Goal: Information Seeking & Learning: Learn about a topic

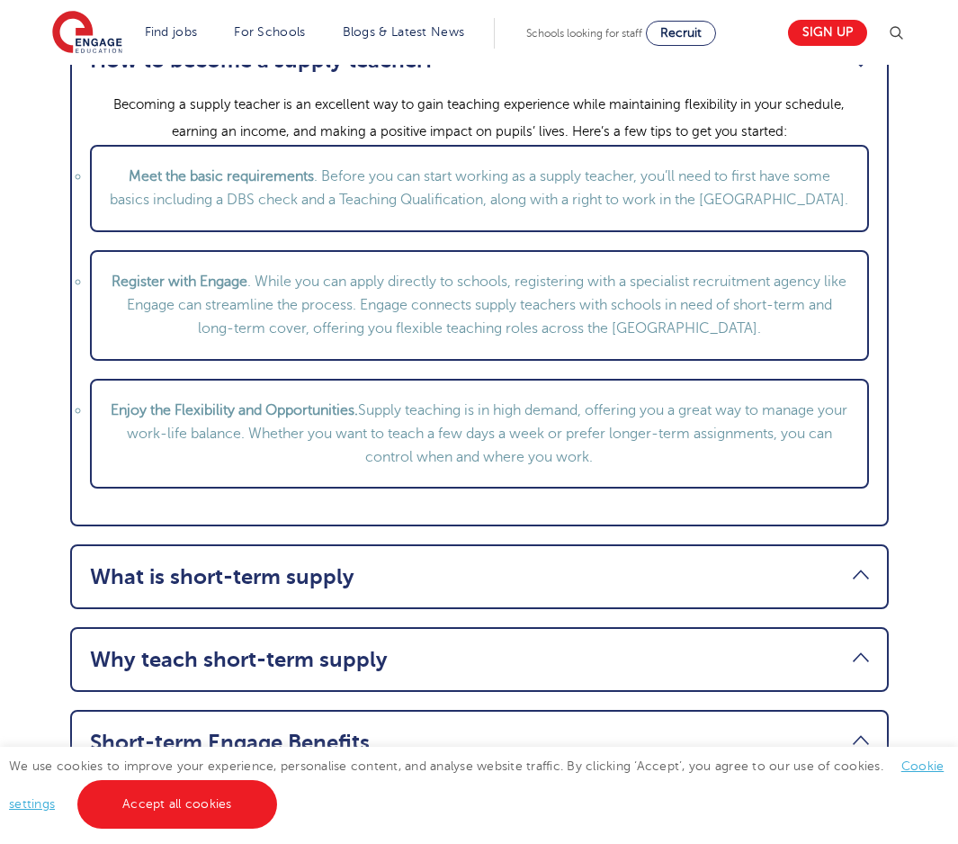
scroll to position [2100, 0]
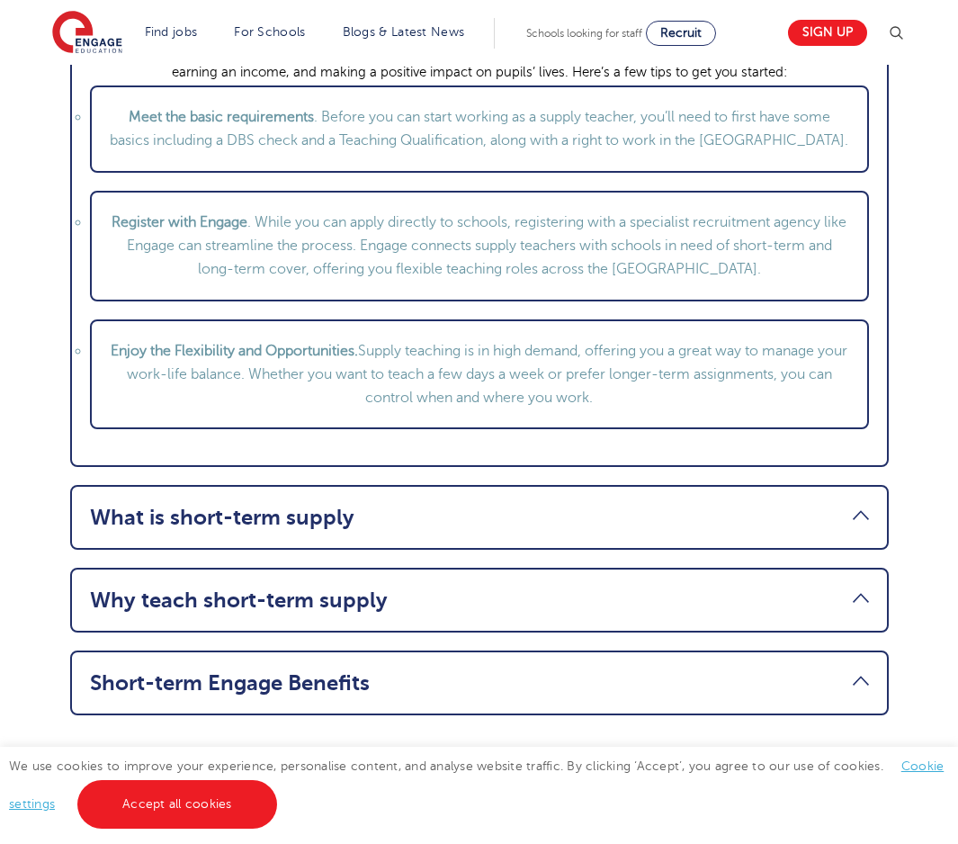
click at [250, 691] on link "Short-term Engage Benefits" at bounding box center [479, 682] width 779 height 25
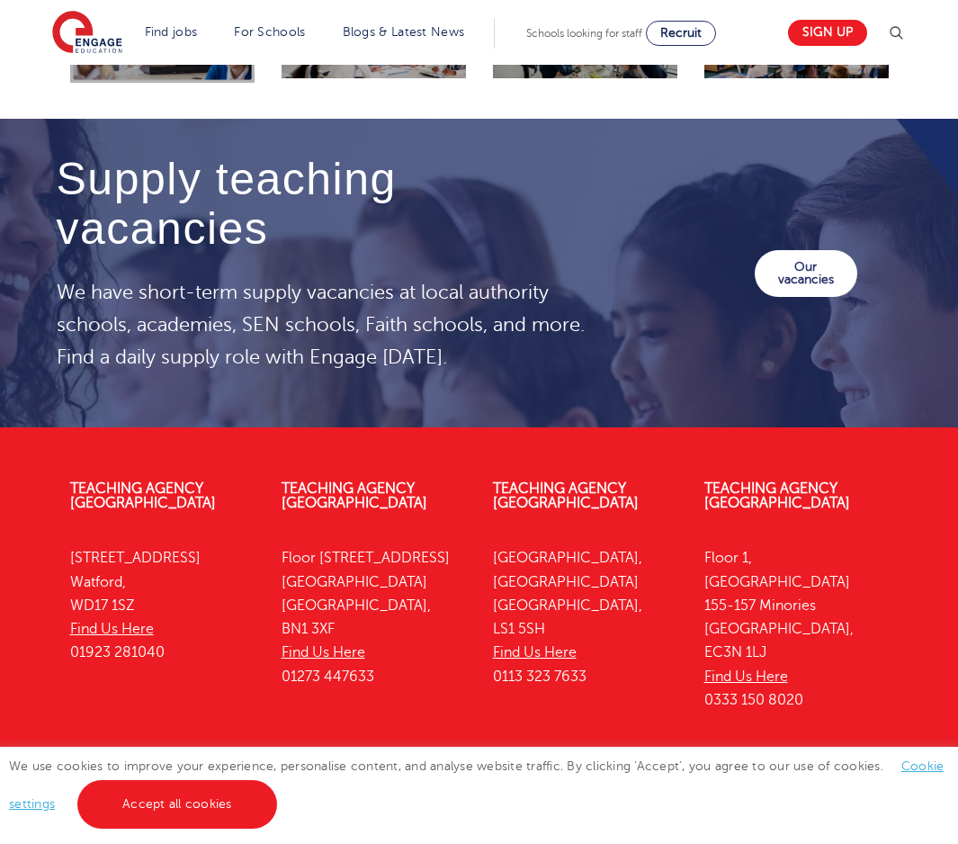
scroll to position [2706, 0]
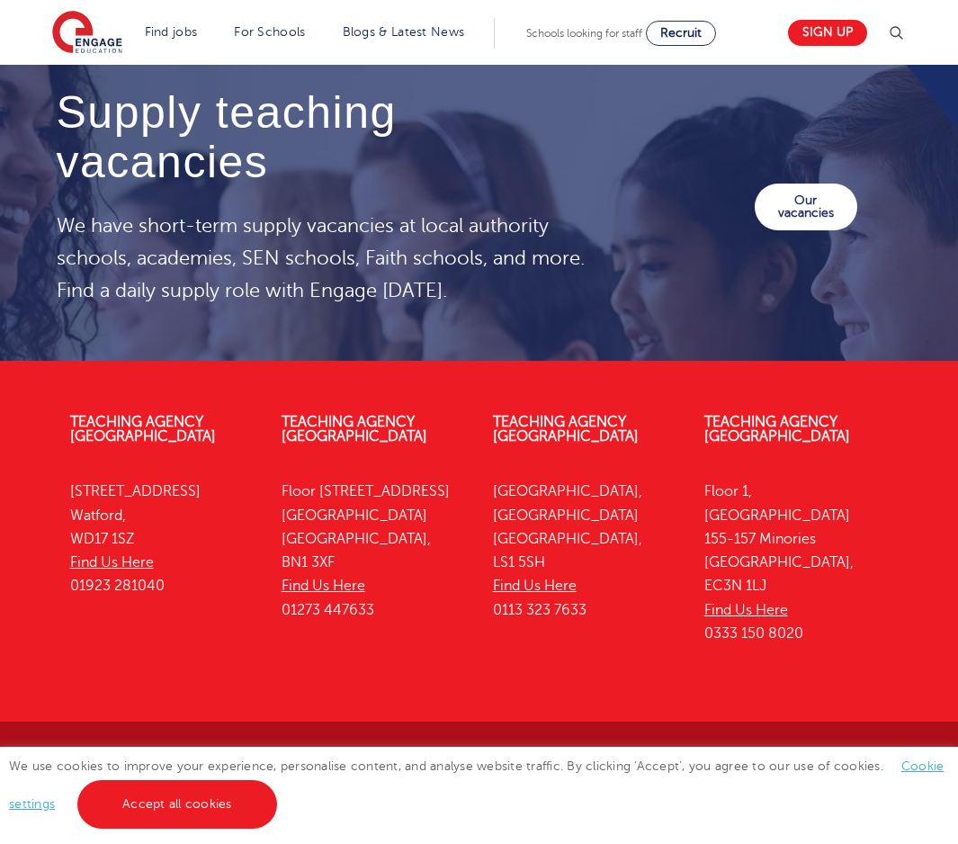
click at [84, 760] on link "Teaching Vacancies" at bounding box center [122, 766] width 141 height 13
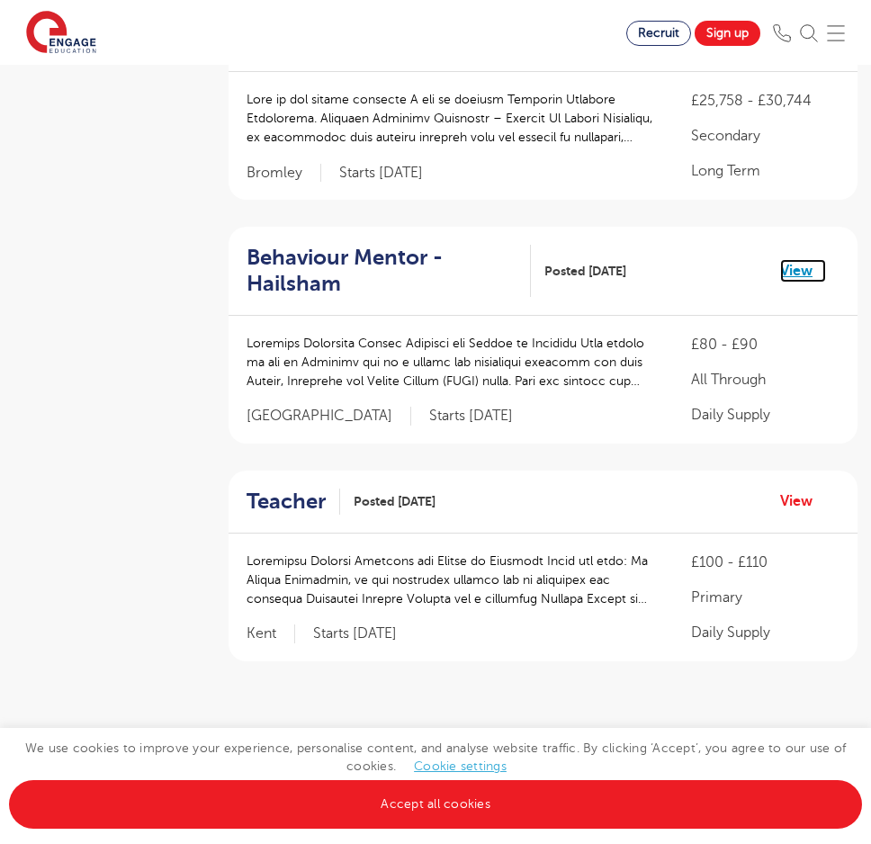
scroll to position [2040, 0]
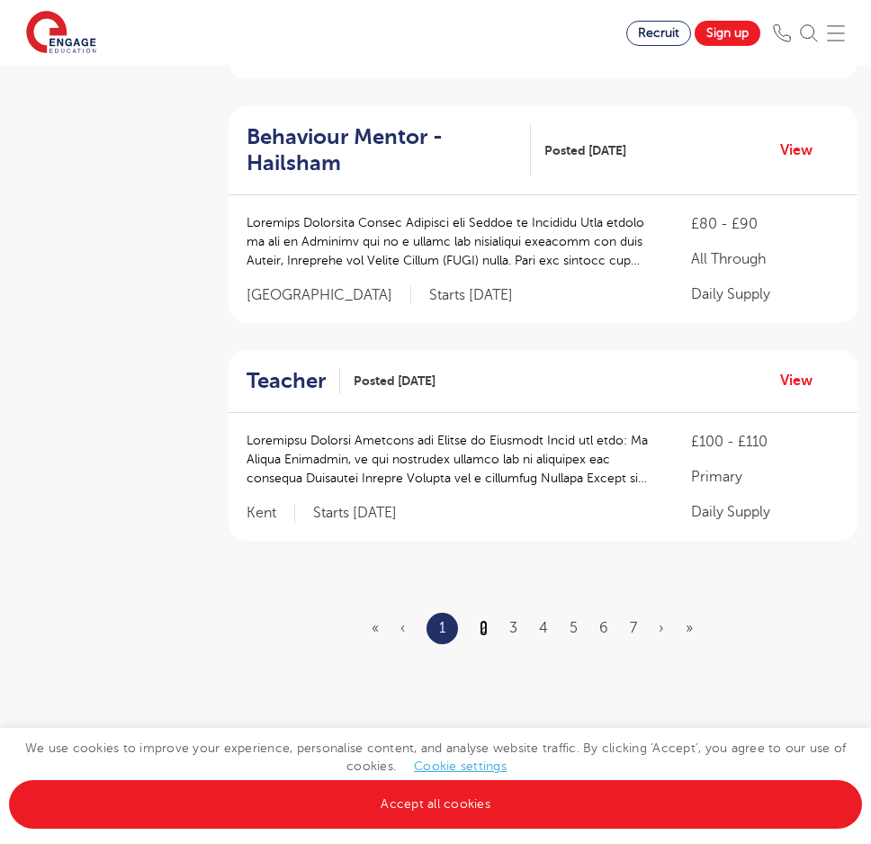
click at [488, 620] on link "2" at bounding box center [484, 628] width 8 height 16
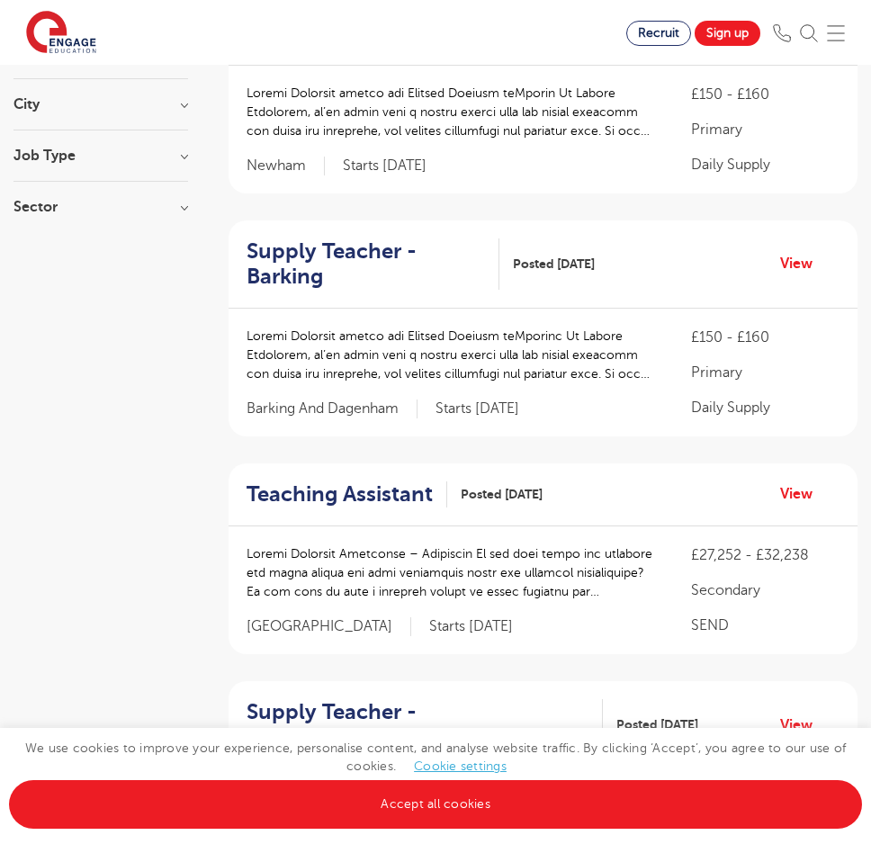
scroll to position [360, 0]
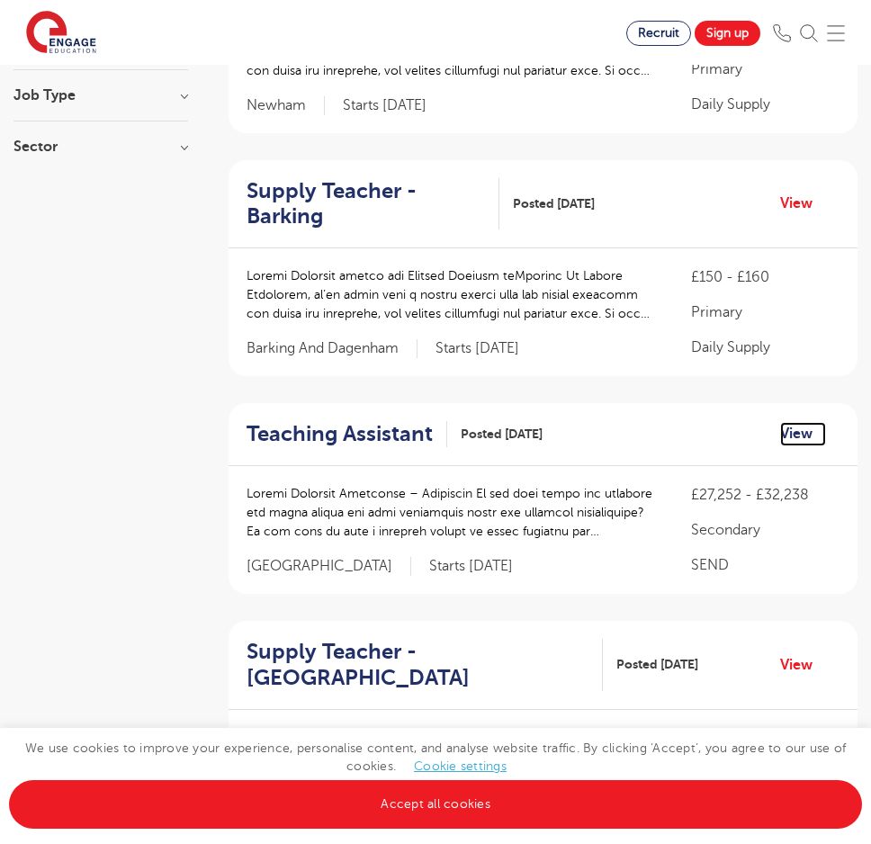
click at [790, 422] on link "View" at bounding box center [803, 433] width 46 height 23
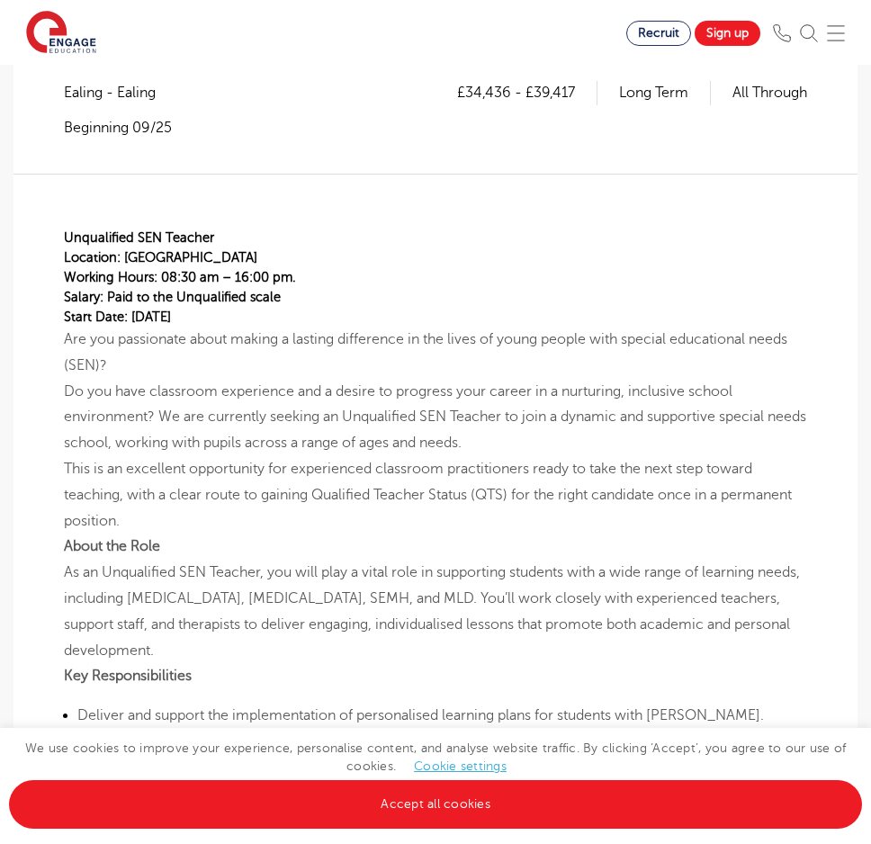
scroll to position [360, 0]
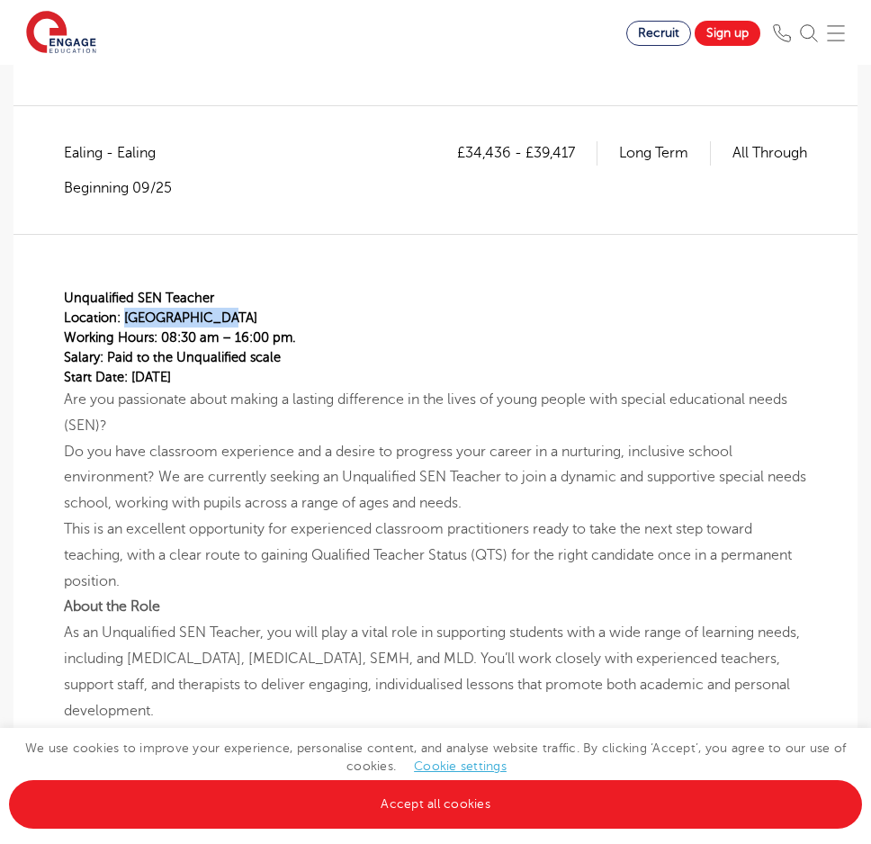
drag, startPoint x: 125, startPoint y: 226, endPoint x: 228, endPoint y: 228, distance: 102.6
click at [228, 308] on p "Location: Ealing Borough" at bounding box center [435, 318] width 743 height 20
copy span "Ealing Borough"
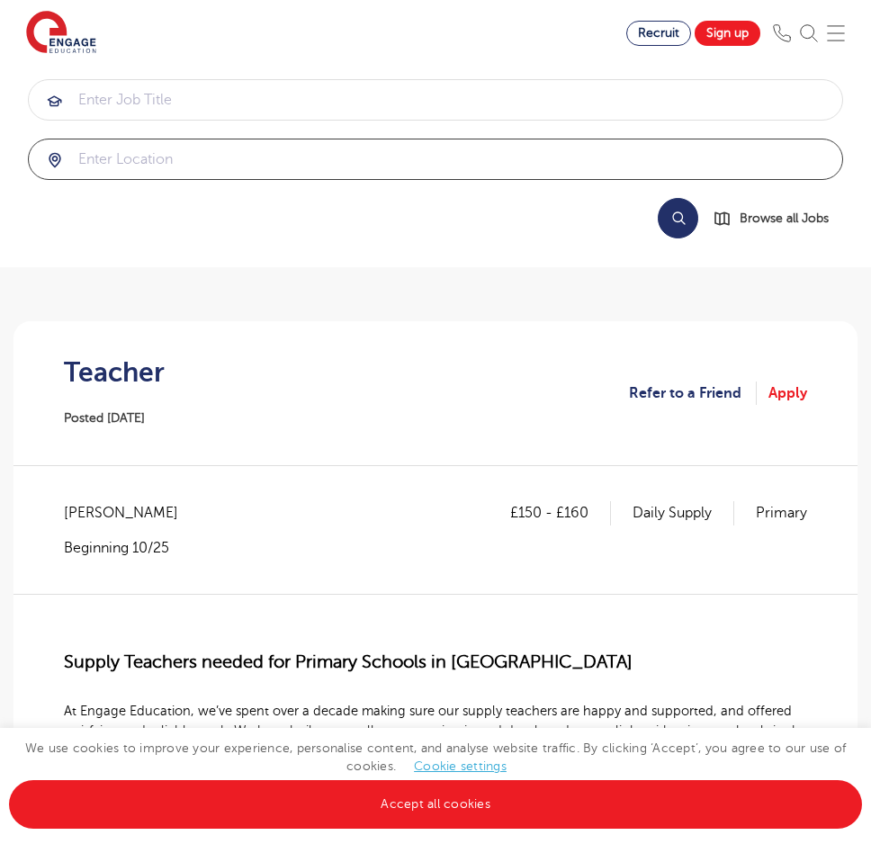
click at [400, 139] on input "search" at bounding box center [436, 159] width 814 height 40
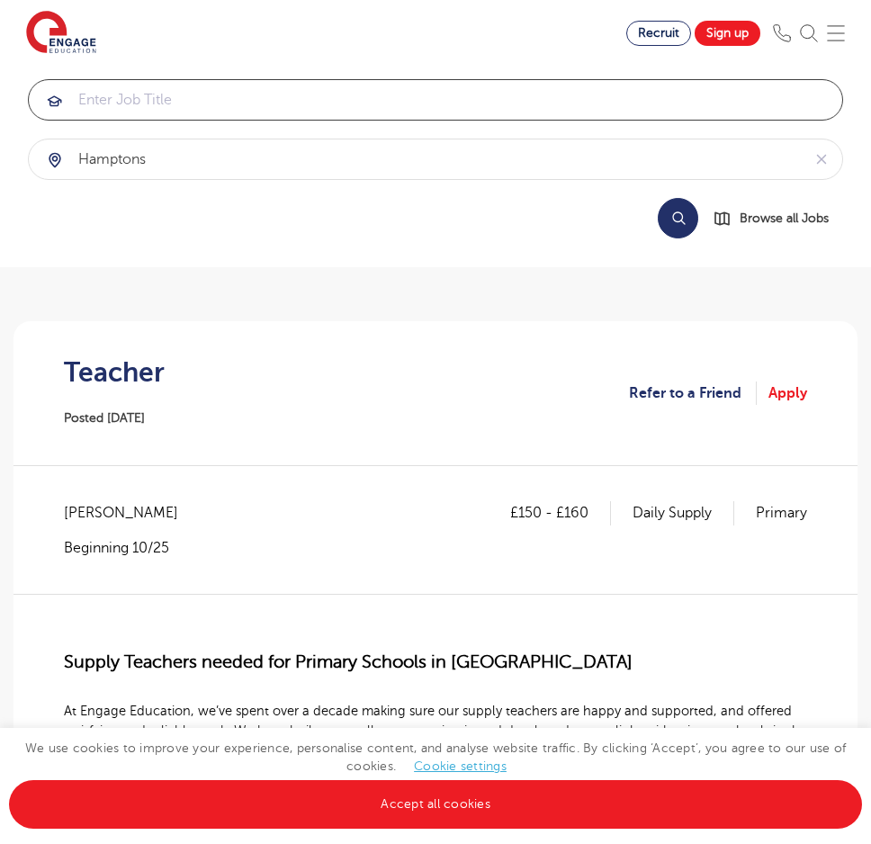
click at [169, 118] on input "search" at bounding box center [436, 100] width 814 height 40
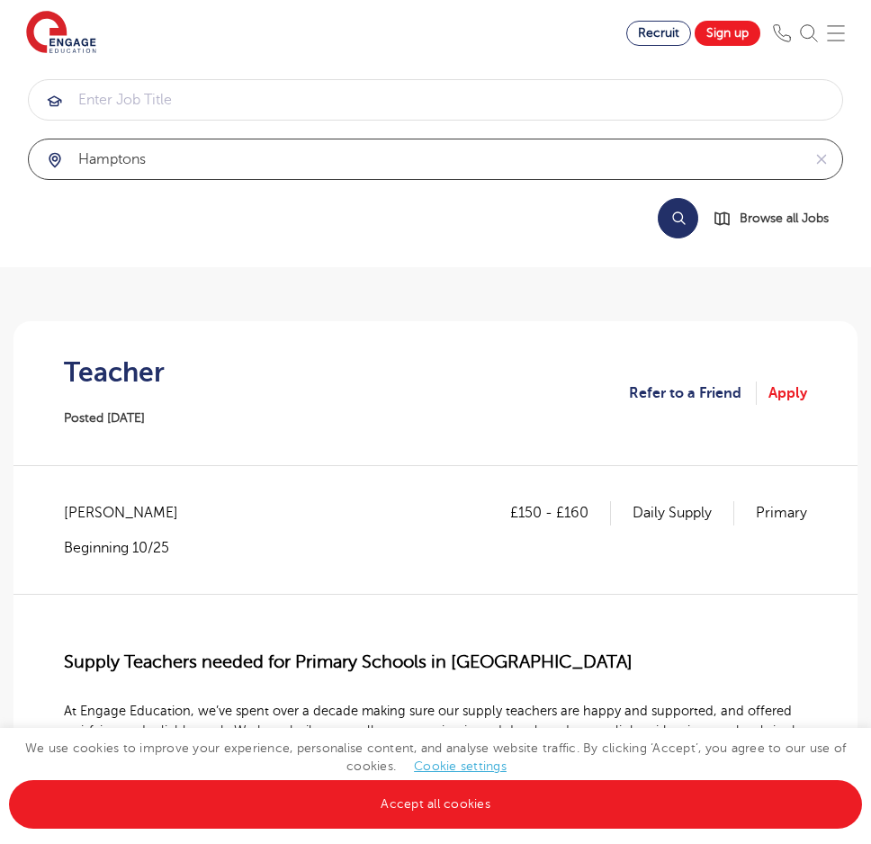
click at [526, 139] on input "Hamptons" at bounding box center [415, 159] width 772 height 40
click button "Submit" at bounding box center [0, 0] width 0 height 0
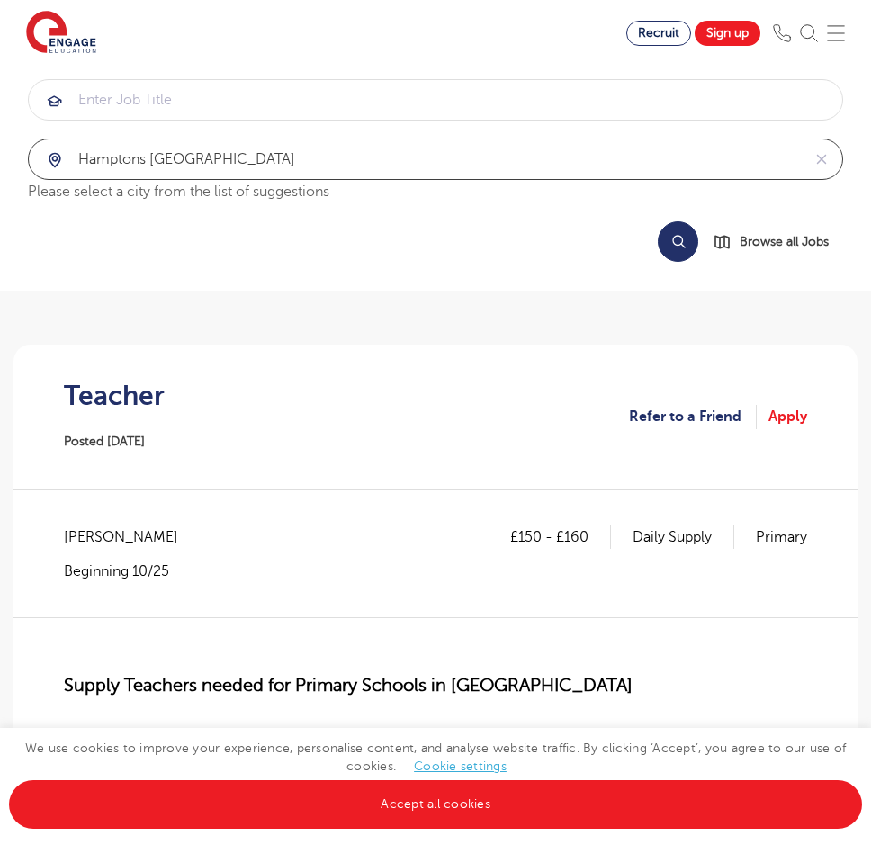
click at [536, 139] on input "Hamptons uk" at bounding box center [415, 159] width 772 height 40
click at [393, 139] on input "Hamptons uk" at bounding box center [415, 159] width 772 height 40
type input "little Hamptons uk"
click button "Submit" at bounding box center [0, 0] width 0 height 0
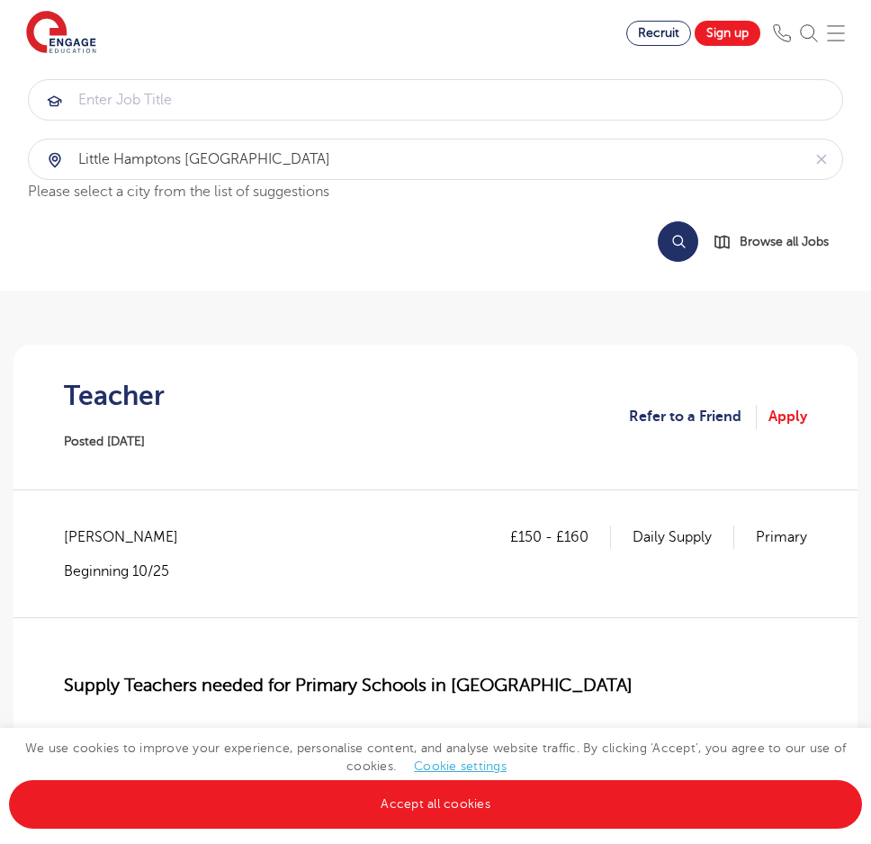
click at [694, 221] on button "Search" at bounding box center [678, 241] width 40 height 40
click at [814, 36] on img at bounding box center [809, 33] width 18 height 18
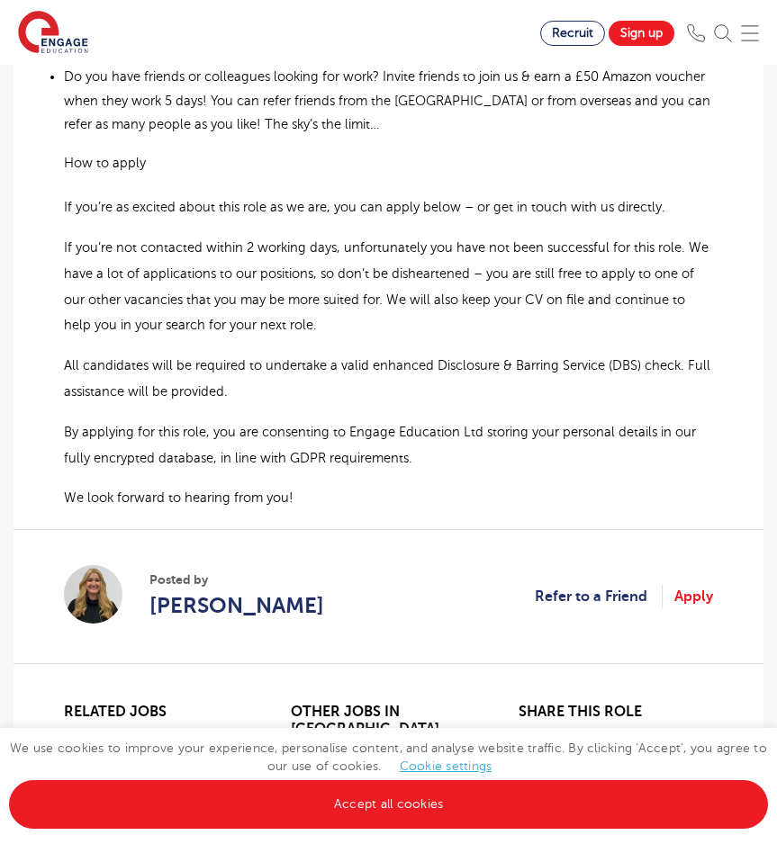
scroll to position [1140, 0]
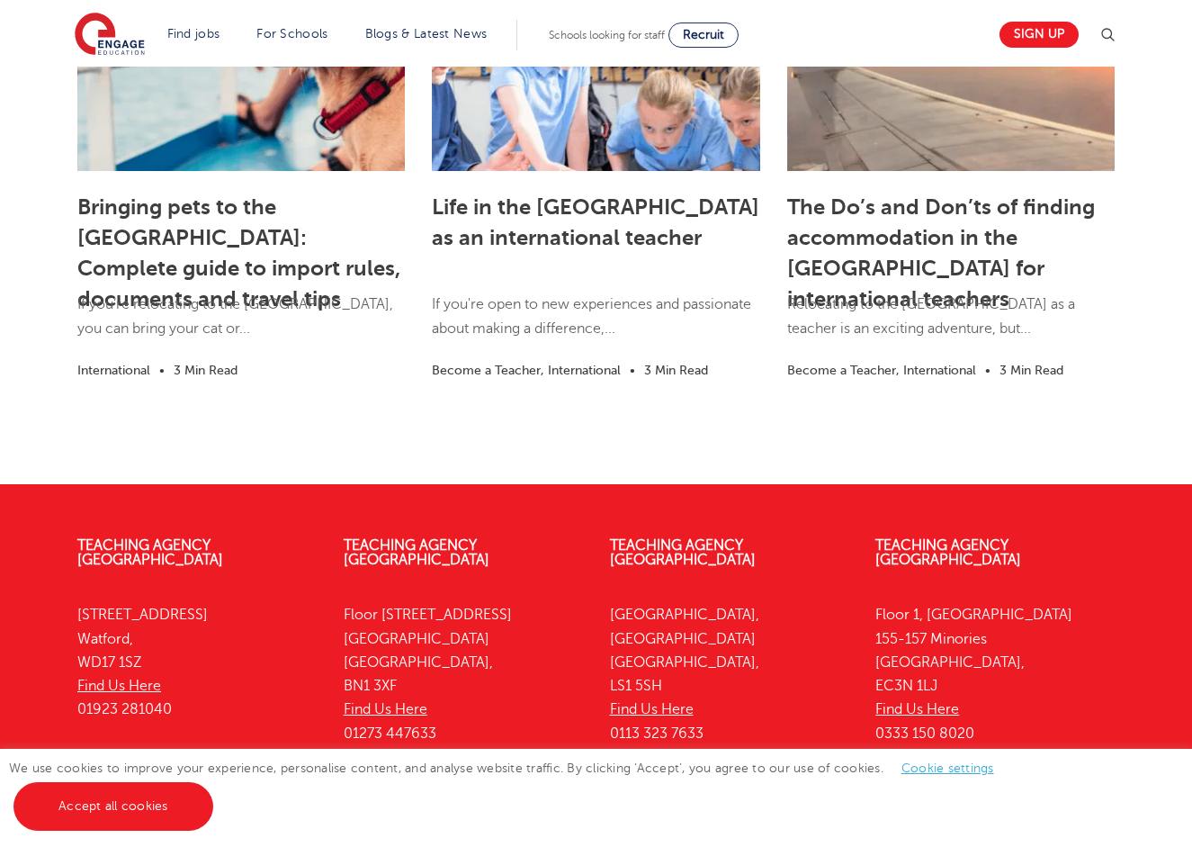
scroll to position [2813, 0]
